Goal: Find specific page/section: Find specific page/section

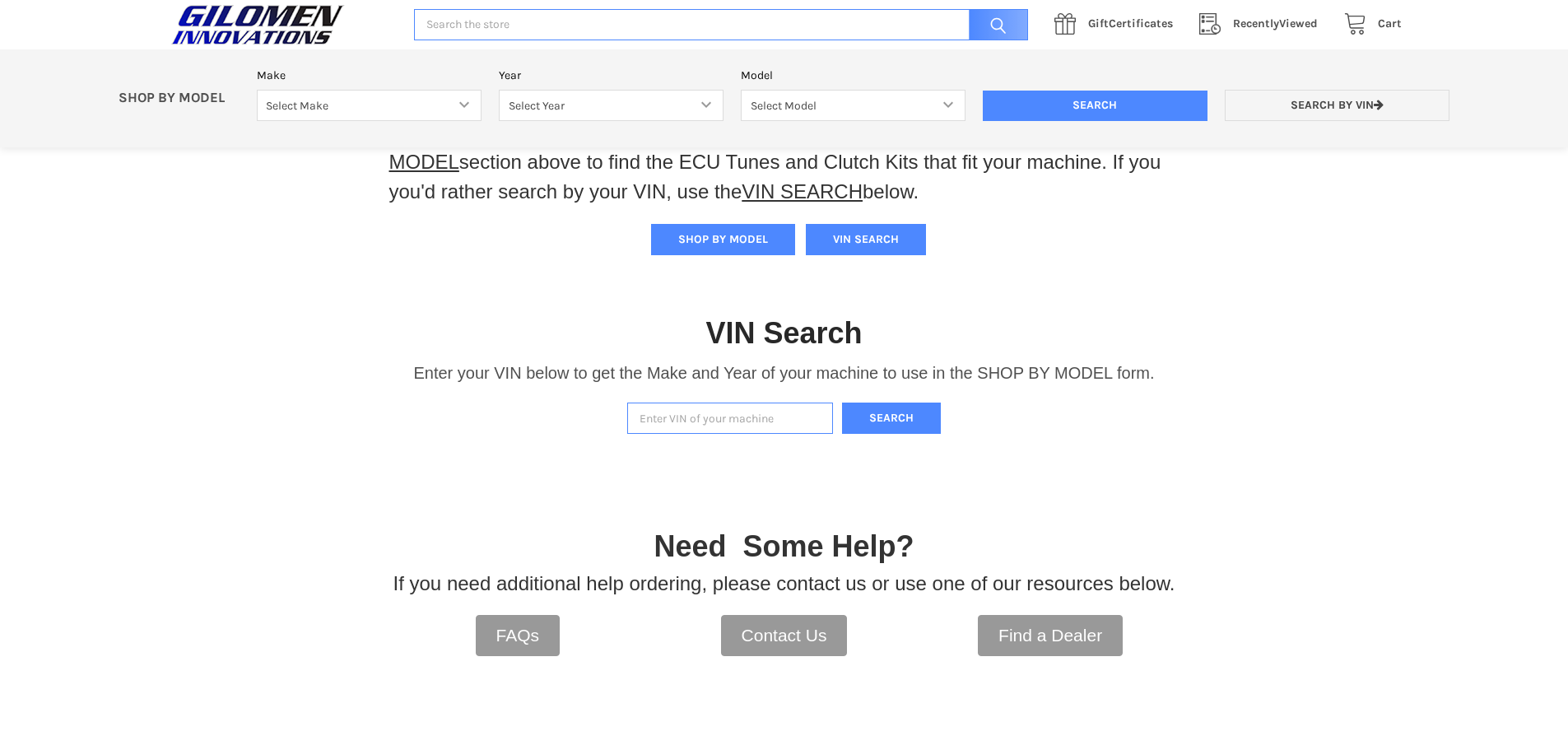
scroll to position [164, 0]
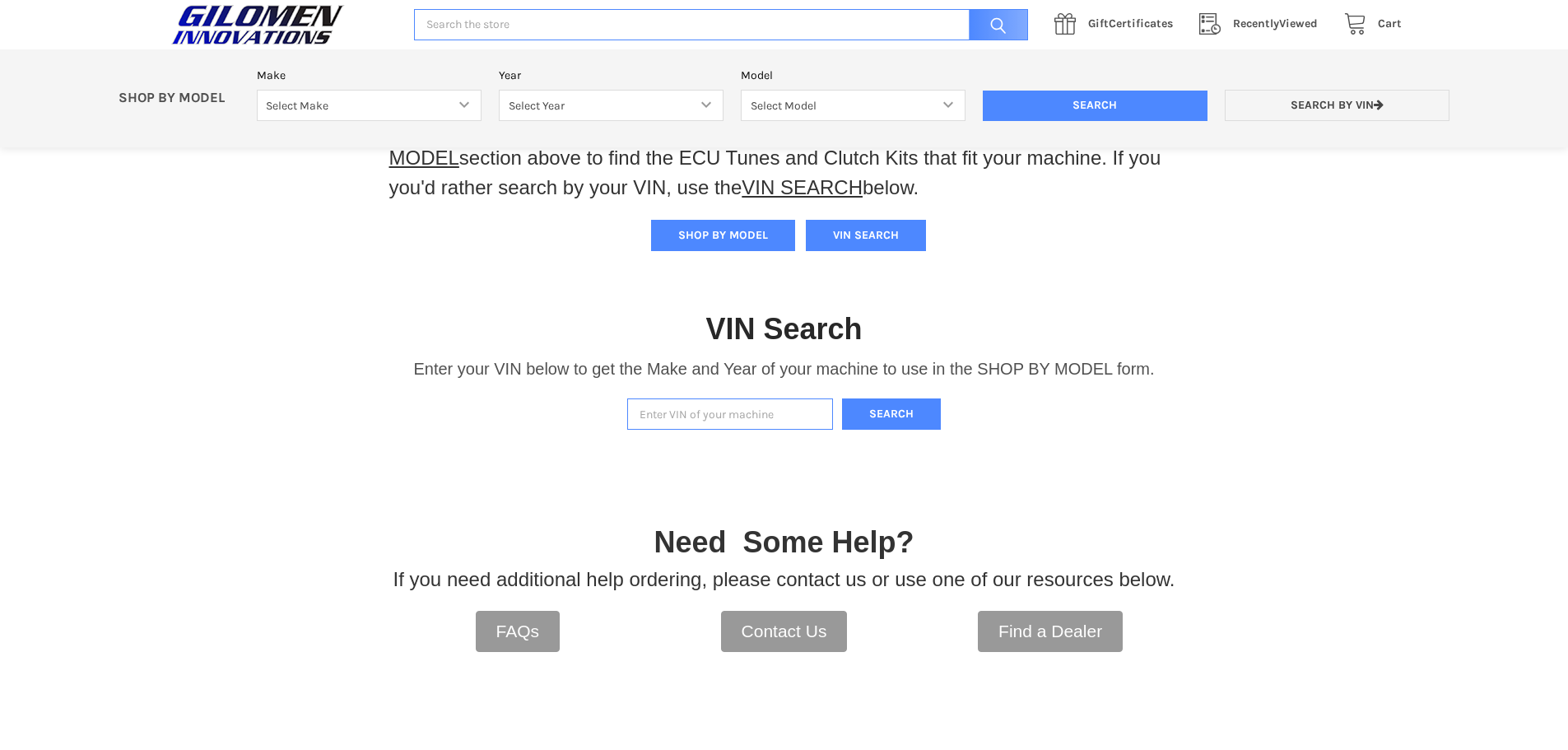
click at [716, 398] on input "Enter VIN of your machine" at bounding box center [730, 414] width 206 height 32
paste input "[US_VEHICLE_IDENTIFICATION_NUMBER]"
click at [887, 419] on button "Search" at bounding box center [891, 414] width 99 height 32
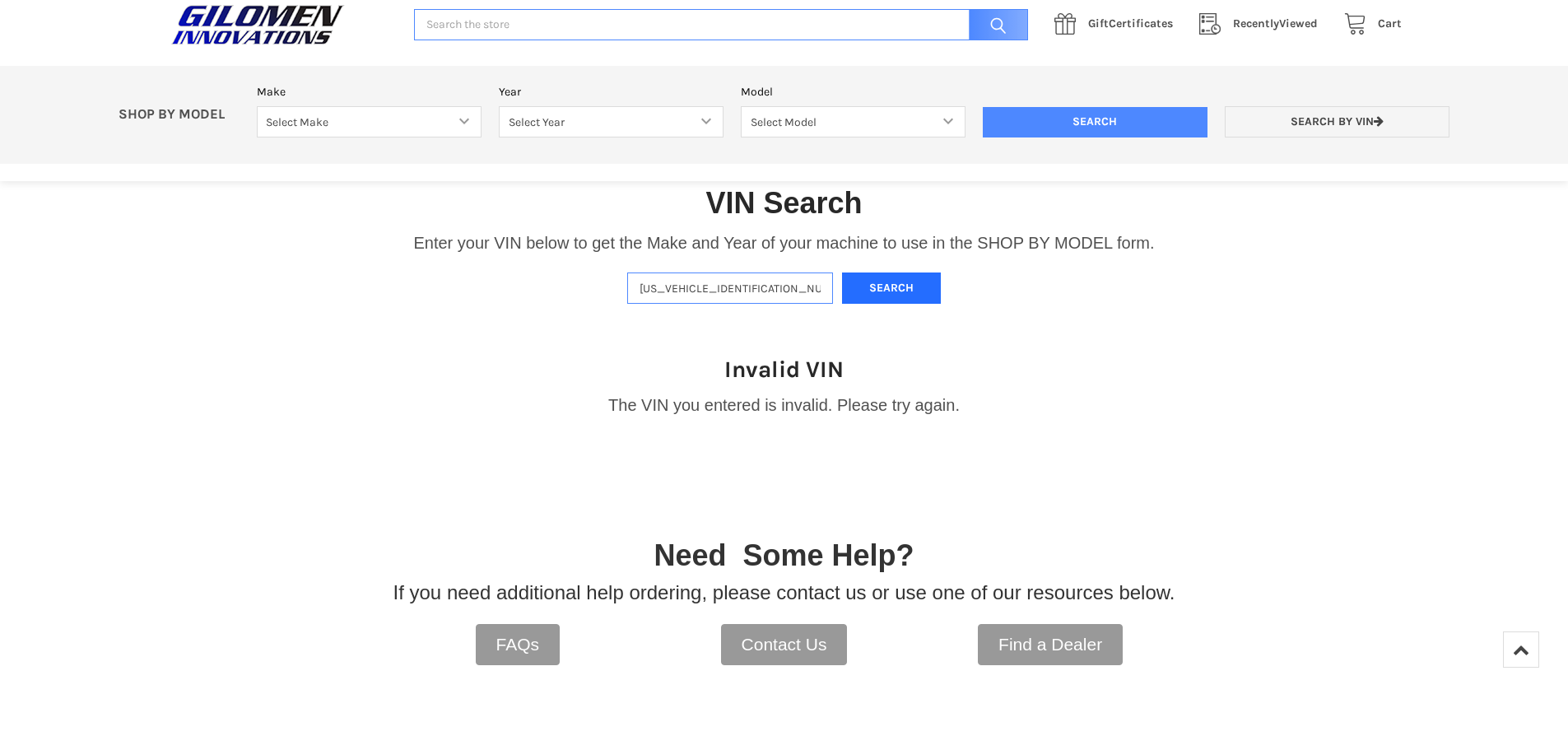
scroll to position [265, 0]
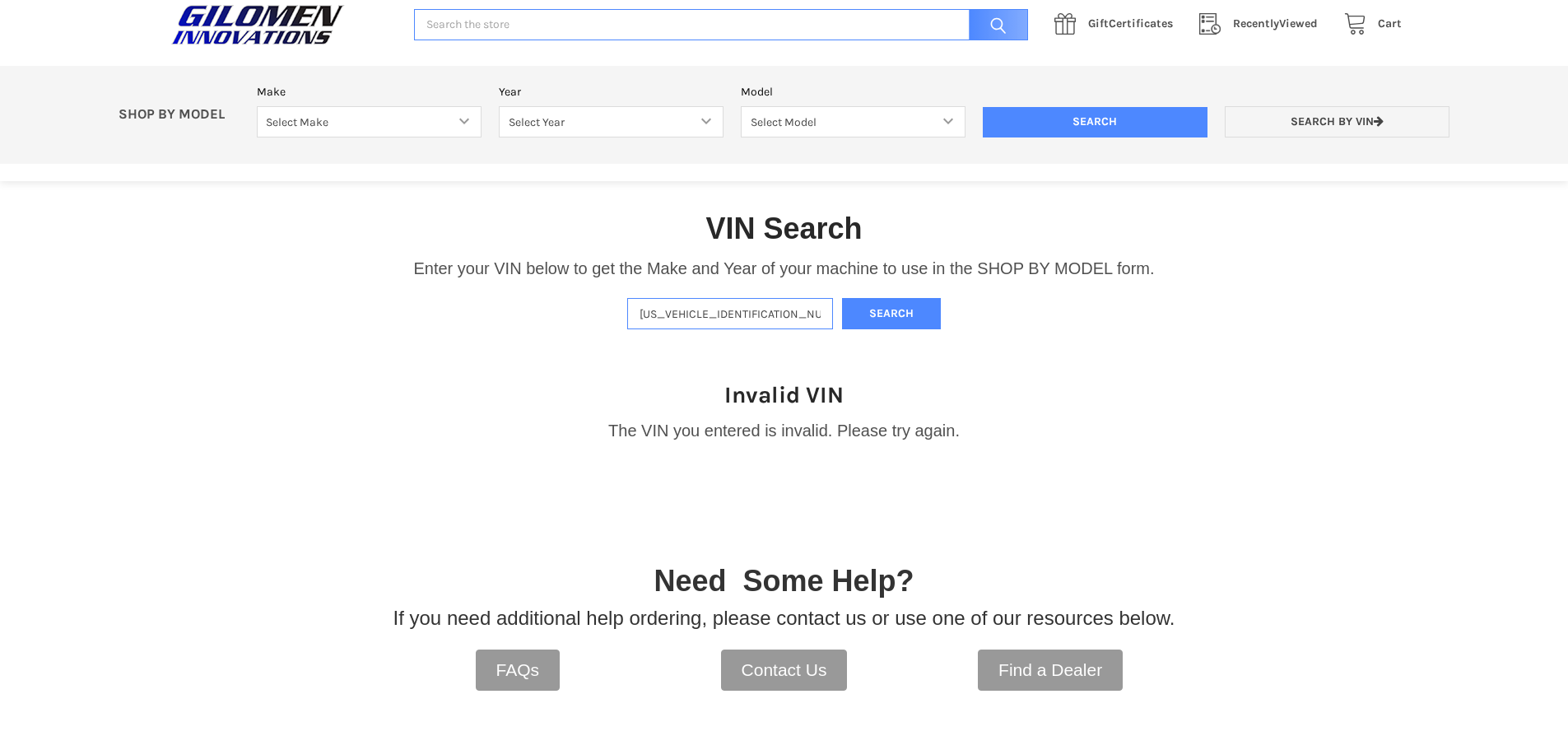
drag, startPoint x: 667, startPoint y: 318, endPoint x: 681, endPoint y: 335, distance: 22.0
click at [667, 318] on input "[US_VEHICLE_IDENTIFICATION_NUMBER]" at bounding box center [730, 314] width 206 height 32
click at [842, 298] on button "Search" at bounding box center [891, 314] width 99 height 32
type input "4XArRE990P8091463"
click at [884, 323] on button "Search" at bounding box center [891, 314] width 99 height 32
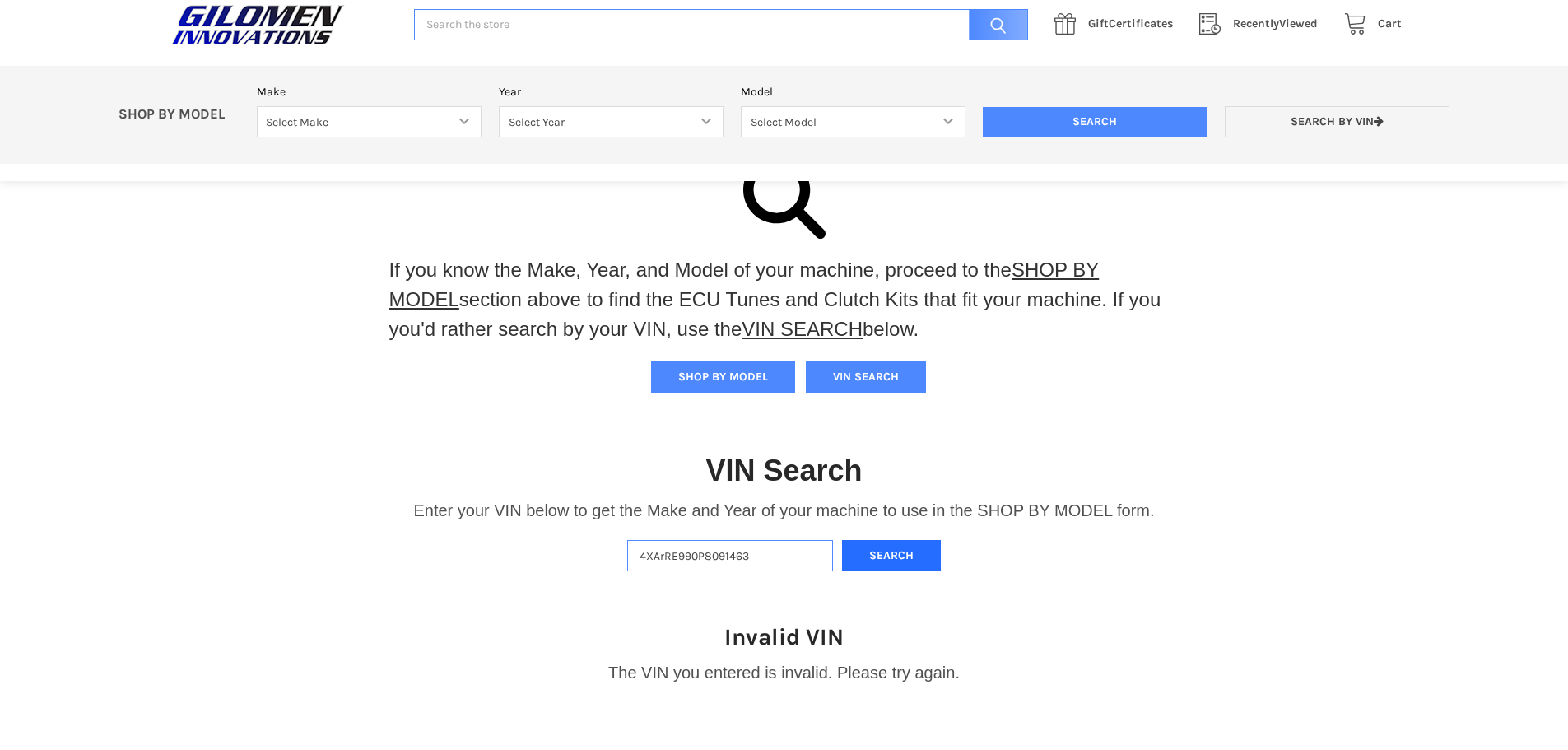
scroll to position [0, 0]
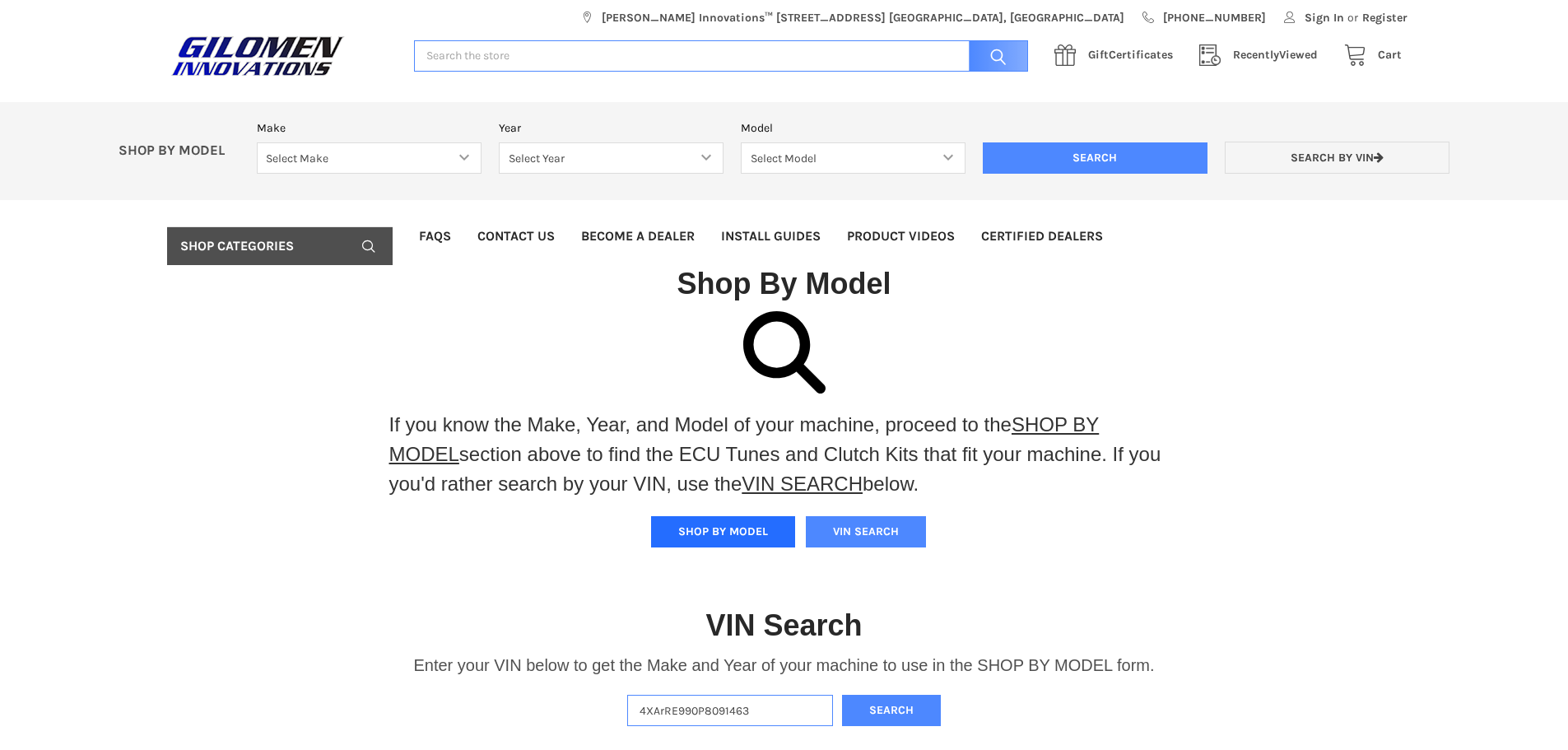
click at [751, 532] on button "SHOP BY MODEL" at bounding box center [724, 532] width 144 height 31
click at [426, 155] on select "Select Make Bobcat UTV Gravely UTV ACE 900 RANGER 570 Ranger 700 / 800 RANGER 9…" at bounding box center [369, 158] width 224 height 32
select select "330"
click at [257, 143] on select "Select Make Bobcat UTV Gravely UTV ACE 900 RANGER 570 Ranger 700 / 800 RANGER 9…" at bounding box center [369, 158] width 224 height 32
click at [640, 159] on select "Select Year [DATE] 2018 2019 2020 2021 2022 2023 2024 2025" at bounding box center [611, 158] width 224 height 32
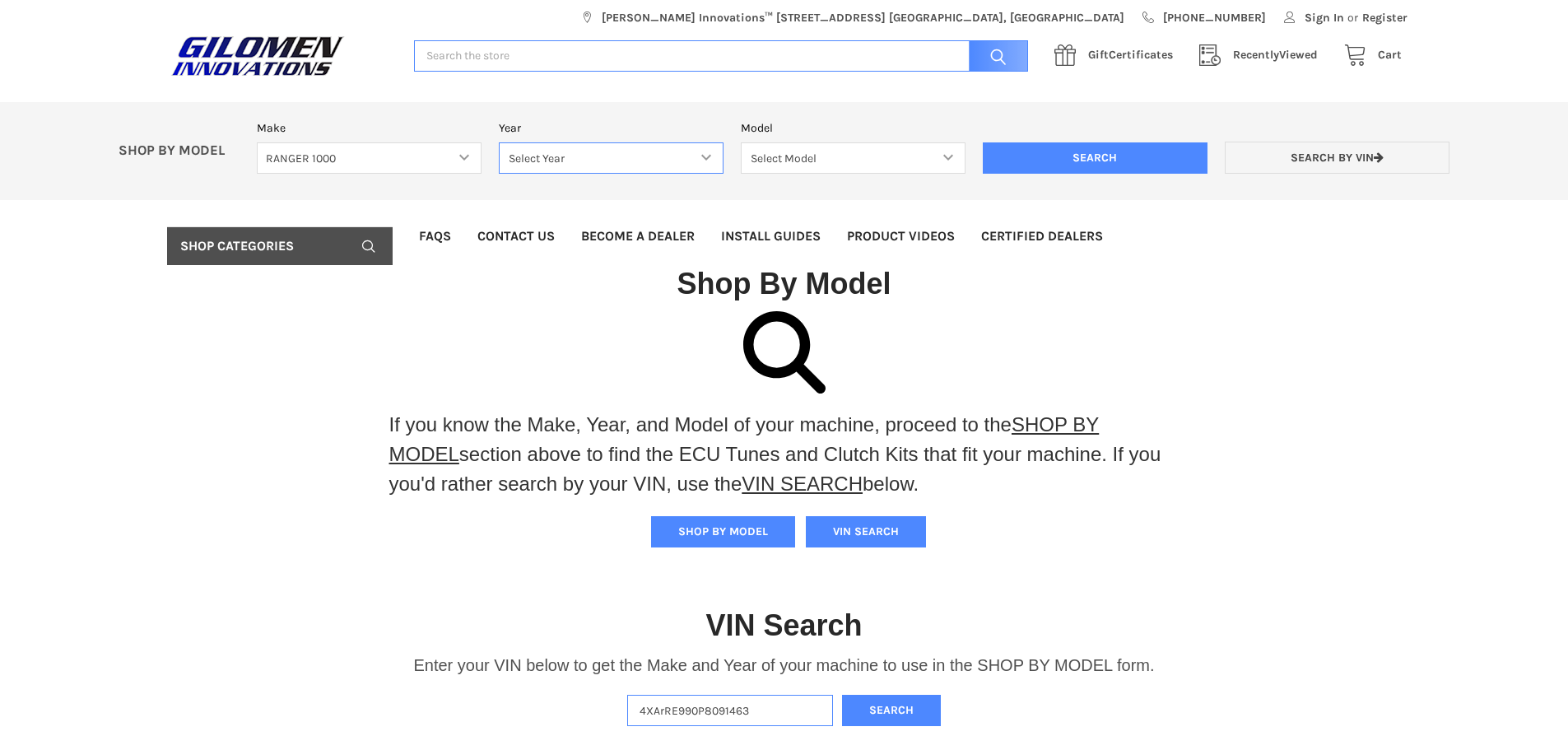
select select "494"
click at [499, 143] on select "Select Year [DATE] 2018 2019 2020 2021 2022 2023 2024 2025" at bounding box center [611, 158] width 224 height 32
drag, startPoint x: 836, startPoint y: 164, endPoint x: 842, endPoint y: 171, distance: 9.2
click at [836, 164] on select "Select Model Ranger 1000 Basic 61 HP SOHC Ranger 1000 Crew Basic 61 HP SOHC Ran…" at bounding box center [853, 158] width 224 height 32
select select "513"
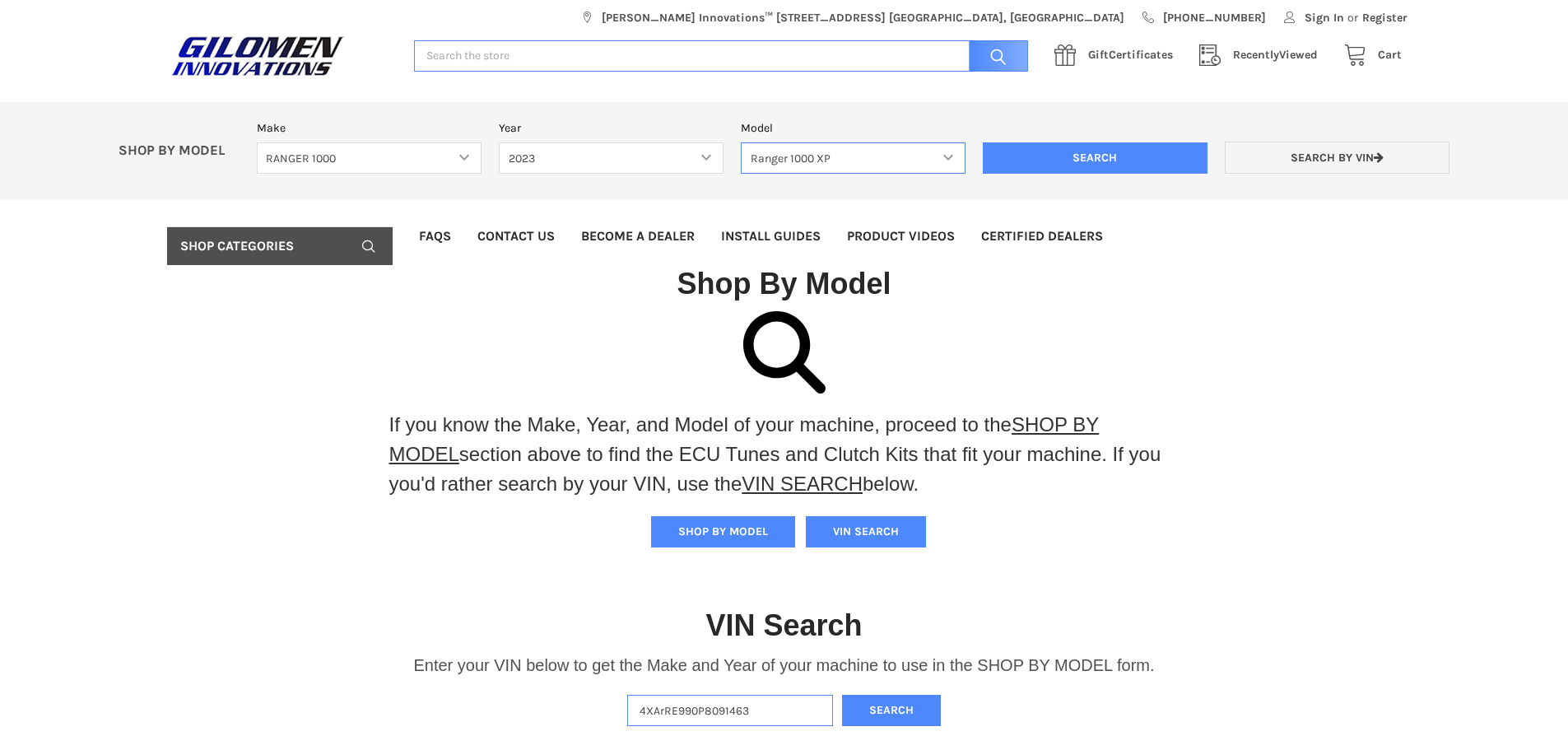
click at [741, 143] on select "Select Model Ranger 1000 Basic 61 HP SOHC Ranger 1000 Crew Basic 61 HP SOHC Ran…" at bounding box center [853, 158] width 224 height 32
click at [1098, 149] on input "Search" at bounding box center [1095, 158] width 224 height 31
